Goal: Task Accomplishment & Management: Complete application form

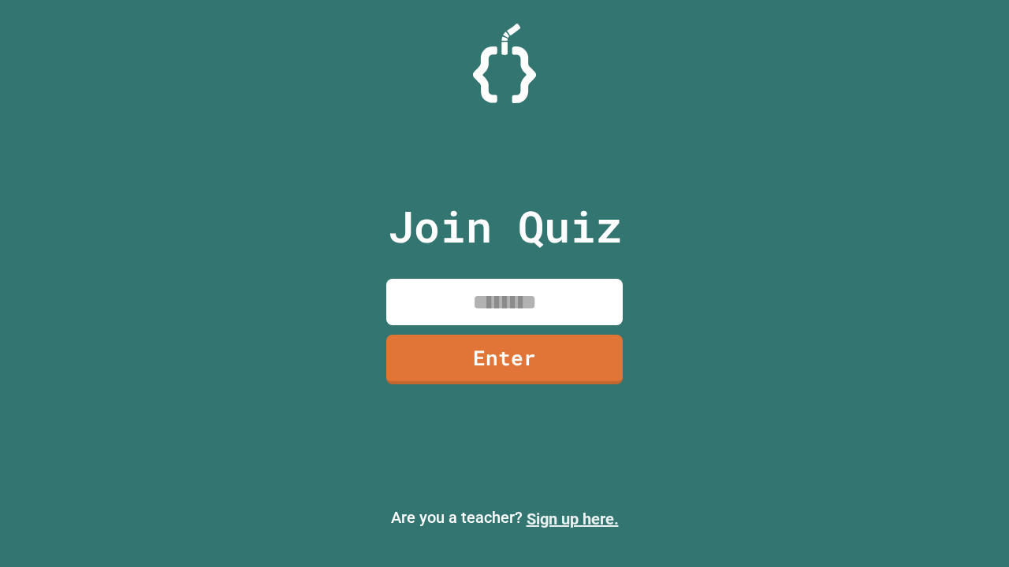
click at [572, 519] on link "Sign up here." at bounding box center [572, 519] width 92 height 19
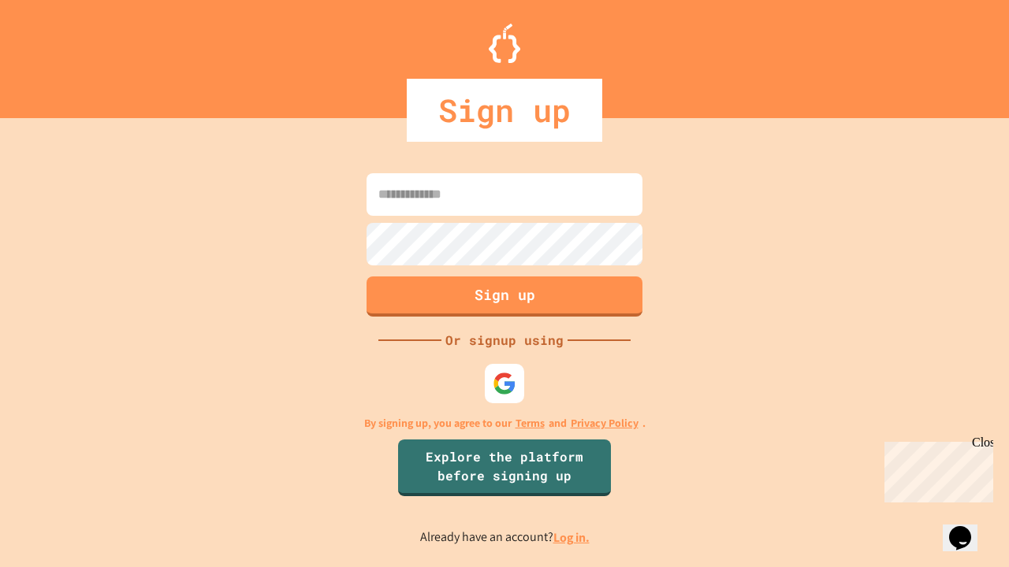
click at [572, 538] on link "Log in." at bounding box center [571, 538] width 36 height 17
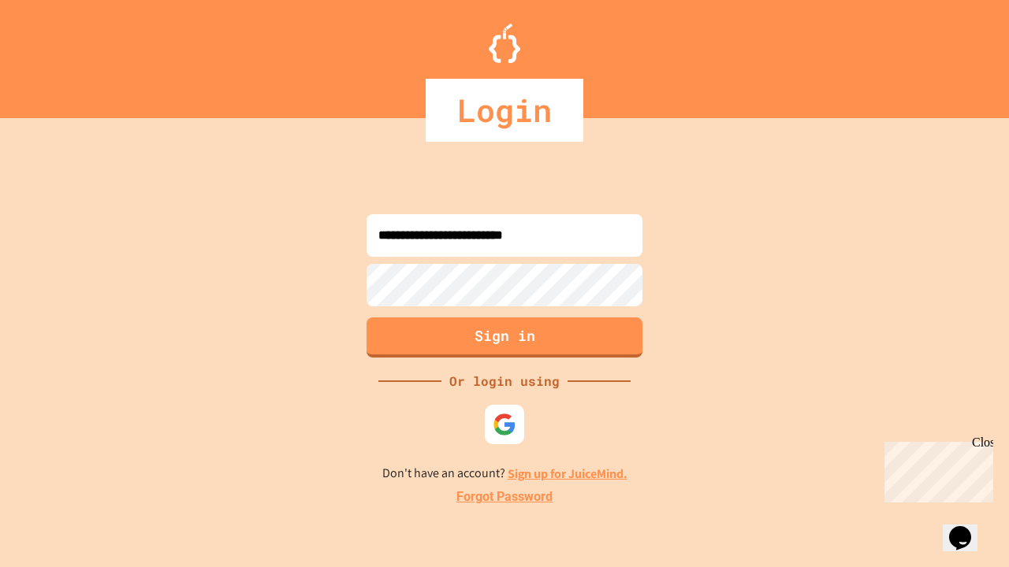
type input "**********"
